Goal: Information Seeking & Learning: Obtain resource

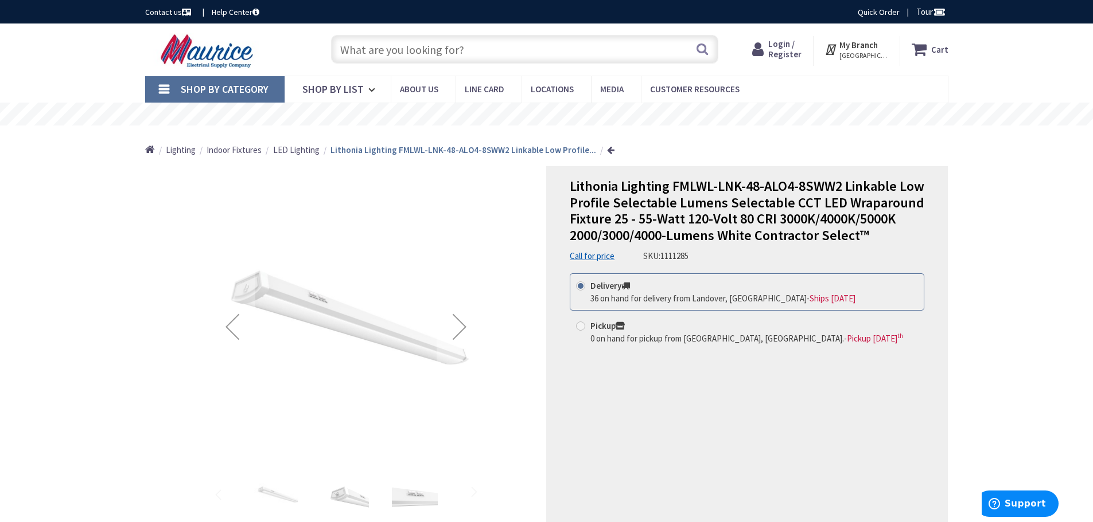
click at [357, 56] on input "text" at bounding box center [524, 49] width 387 height 29
paste input "LED54HIDR8SC2MOG"
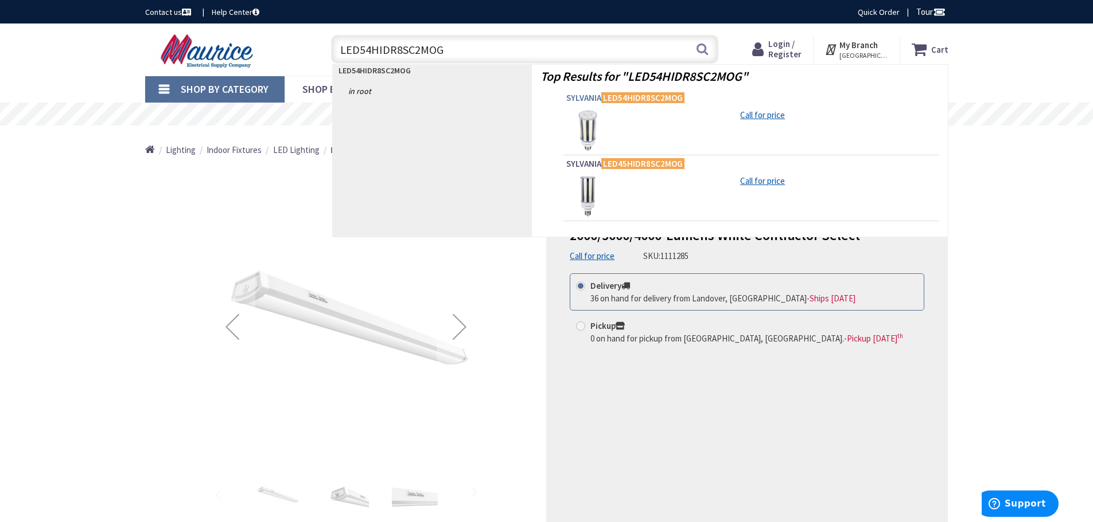
type input "LED54HIDR8SC2MOG"
click at [610, 103] on mark "LED54HIDR8SC2MOG" at bounding box center [642, 98] width 83 height 14
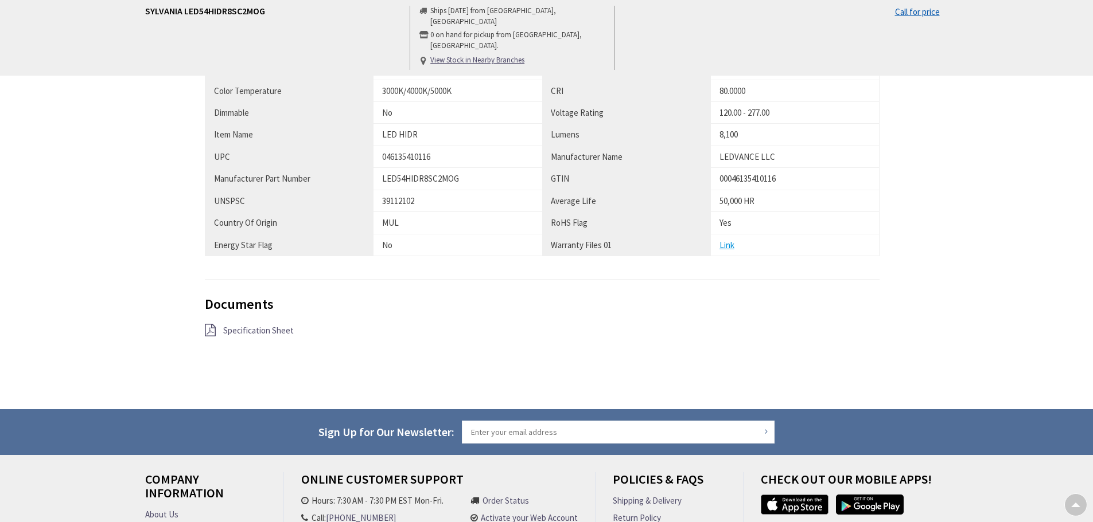
click at [289, 332] on span "Specification Sheet" at bounding box center [258, 330] width 71 height 11
